Goal: Navigation & Orientation: Find specific page/section

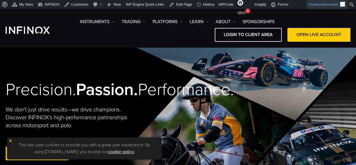
click at [332, 6] on span "deshnamkt" at bounding box center [329, 4] width 18 height 4
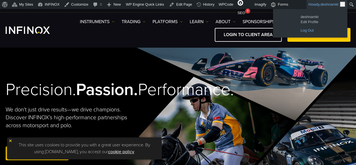
click at [314, 29] on link "Log Out" at bounding box center [320, 30] width 45 height 7
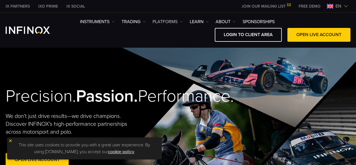
click at [162, 21] on link "PLATFORMS" at bounding box center [168, 21] width 30 height 7
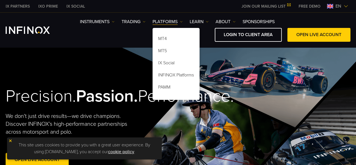
click at [189, 11] on div "IX PARTNERS IXO PRIME IX SOCIAL JOIN OUR MAILING LIST Never Miss a Trading Oppo…" at bounding box center [178, 6] width 345 height 12
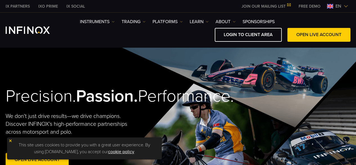
click at [26, 6] on link "IX PARTNERS" at bounding box center [17, 6] width 33 height 6
